Goal: Obtain resource: Obtain resource

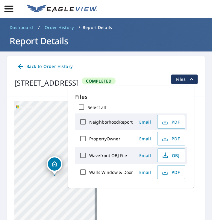
click at [14, 12] on icon "button" at bounding box center [9, 9] width 10 height 10
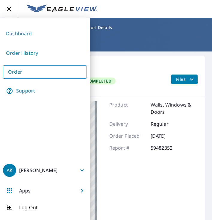
click at [41, 72] on link "Order" at bounding box center [45, 71] width 84 height 13
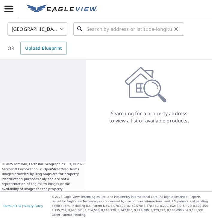
click at [100, 28] on input "text" at bounding box center [128, 29] width 85 height 17
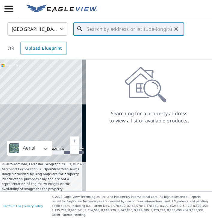
paste input "[STREET_ADDRESS][PERSON_NAME]"
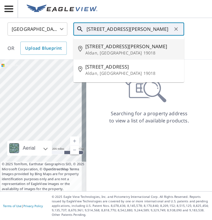
click at [112, 50] on span "[STREET_ADDRESS][PERSON_NAME]" at bounding box center [132, 46] width 94 height 7
type input "[STREET_ADDRESS][PERSON_NAME]"
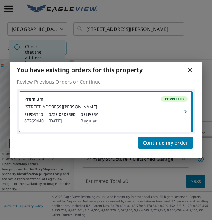
click at [186, 116] on button "button" at bounding box center [185, 112] width 13 height 40
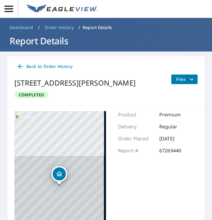
click at [188, 80] on icon "filesDropdownBtn-67269440" at bounding box center [191, 79] width 7 height 7
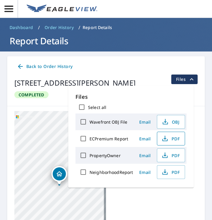
click at [166, 143] on button "PDF" at bounding box center [171, 139] width 28 height 14
click at [5, 10] on icon "button" at bounding box center [9, 9] width 10 height 10
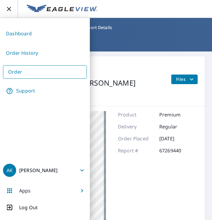
click at [33, 69] on link "Order" at bounding box center [45, 71] width 84 height 13
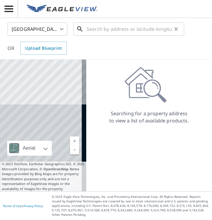
click at [115, 29] on input "text" at bounding box center [128, 29] width 85 height 17
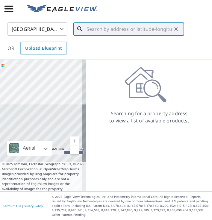
paste input "[STREET_ADDRESS]"
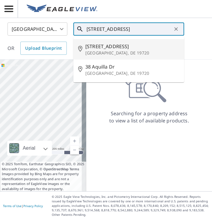
click at [122, 49] on span "[STREET_ADDRESS]" at bounding box center [132, 46] width 94 height 7
type input "[STREET_ADDRESS]"
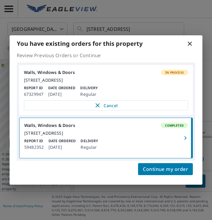
click at [190, 42] on icon at bounding box center [190, 44] width 4 height 4
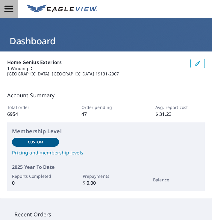
click at [12, 8] on icon "button" at bounding box center [8, 9] width 9 height 6
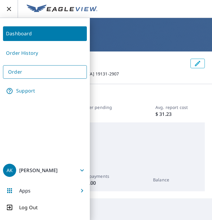
click at [22, 78] on link "Order" at bounding box center [45, 71] width 84 height 13
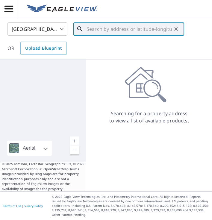
click at [89, 32] on input "text" at bounding box center [128, 29] width 85 height 17
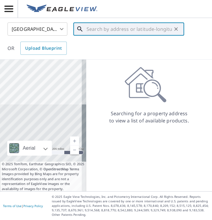
paste input "431 Charles Street Luzerne PA 18709"
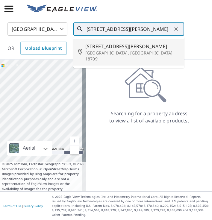
click at [115, 47] on span "431 Charles St" at bounding box center [132, 46] width 94 height 7
type input "431 Charles St Luzerne, PA 18709"
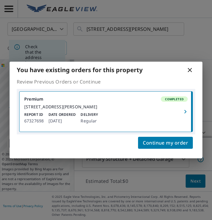
click at [184, 109] on icon "button" at bounding box center [185, 111] width 7 height 7
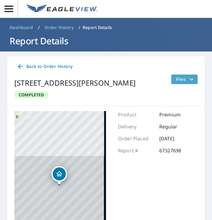
click at [188, 77] on icon "filesDropdownBtn-67327698" at bounding box center [191, 79] width 7 height 7
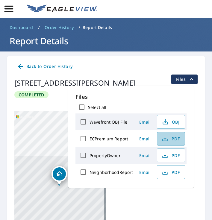
click at [166, 136] on icon "button" at bounding box center [164, 138] width 7 height 7
